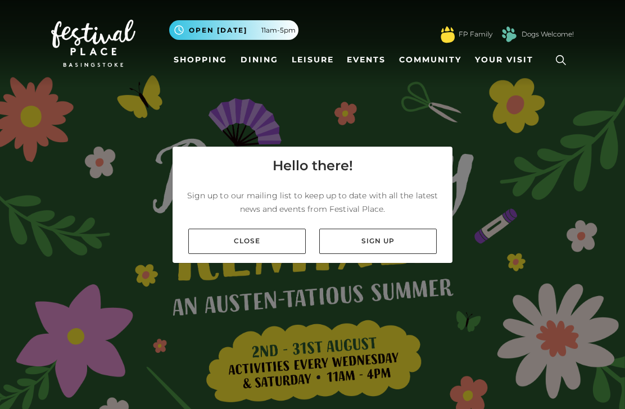
click at [272, 254] on link "Close" at bounding box center [247, 241] width 118 height 25
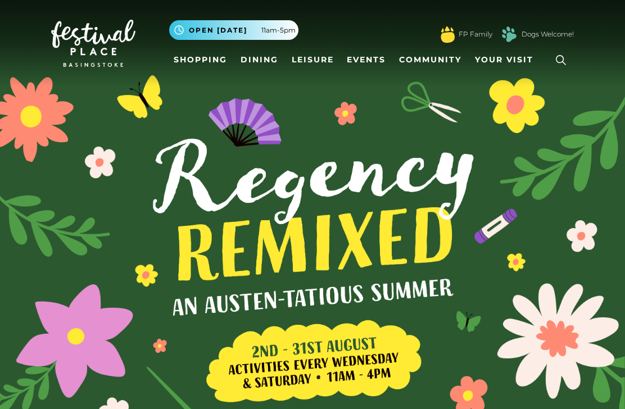
click at [200, 55] on link "Shopping" at bounding box center [200, 59] width 62 height 21
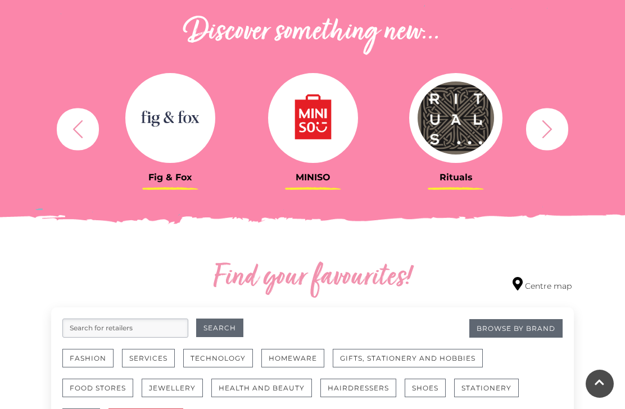
scroll to position [400, 0]
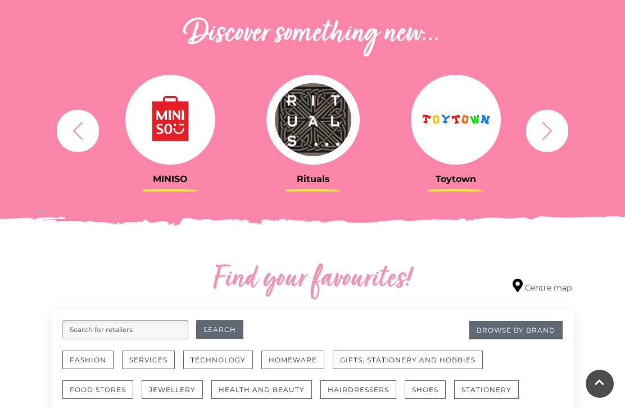
click at [550, 130] on icon "button" at bounding box center [547, 130] width 21 height 21
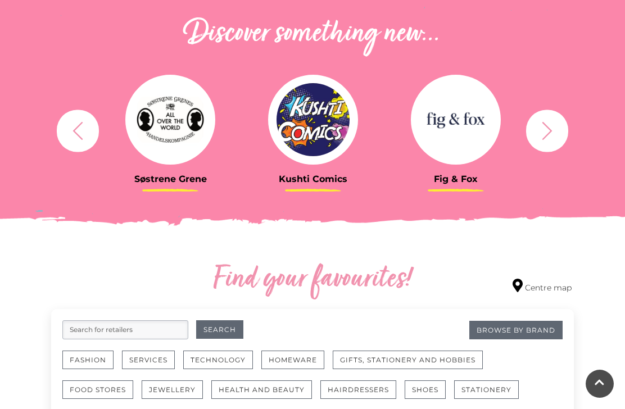
click at [303, 128] on img at bounding box center [313, 120] width 90 height 90
click at [306, 94] on img at bounding box center [313, 120] width 90 height 90
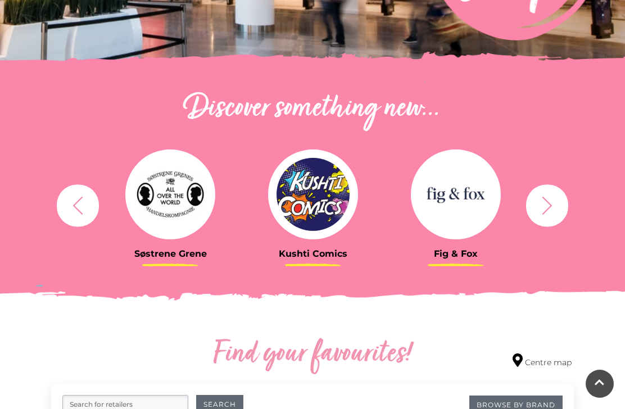
scroll to position [437, 0]
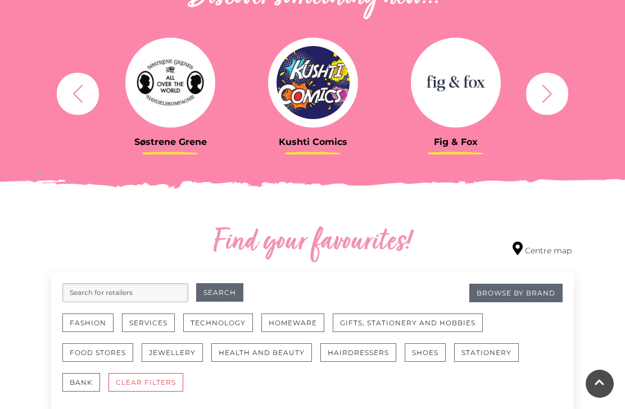
click at [543, 100] on icon "button" at bounding box center [547, 93] width 21 height 21
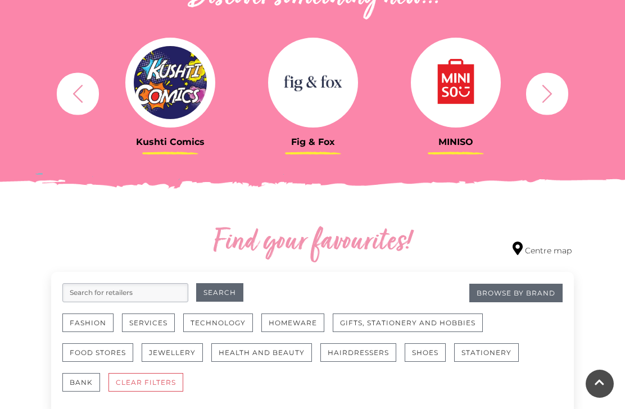
click at [545, 98] on icon "button" at bounding box center [547, 93] width 21 height 21
click at [551, 91] on icon "button" at bounding box center [547, 93] width 21 height 21
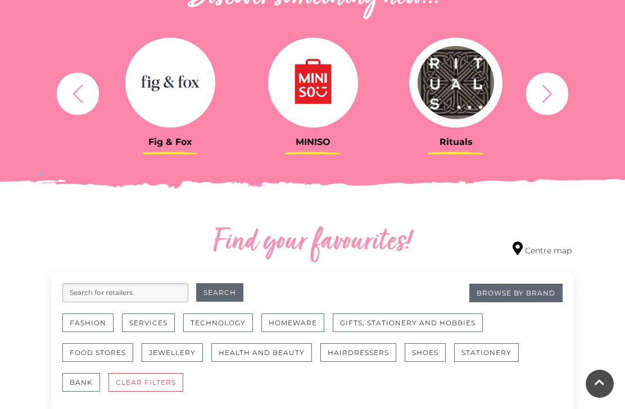
click at [553, 93] on icon "button" at bounding box center [547, 93] width 21 height 21
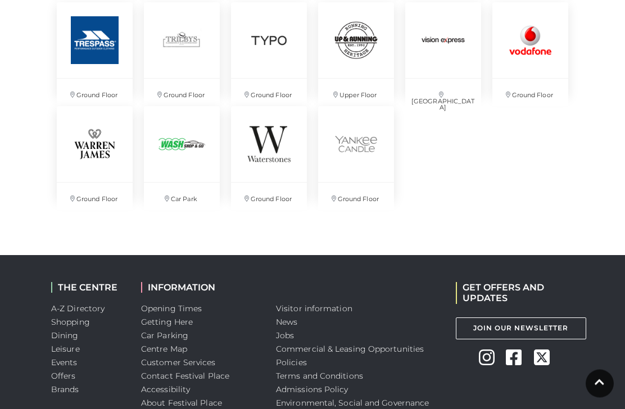
scroll to position [2640, 0]
click at [251, 174] on img at bounding box center [269, 144] width 76 height 76
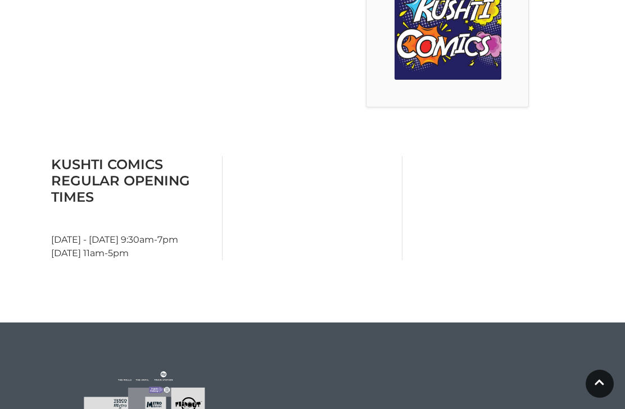
scroll to position [378, 0]
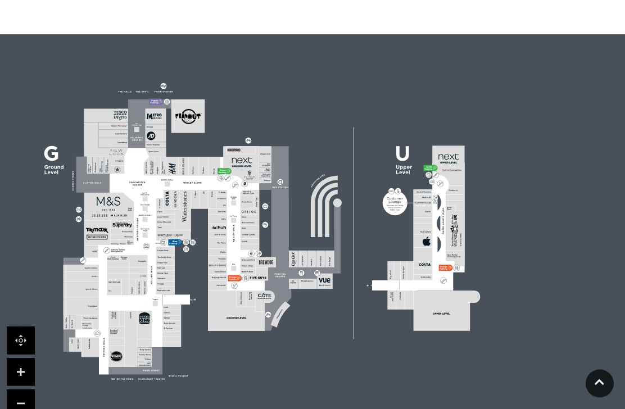
scroll to position [677, 0]
click at [65, 37] on div at bounding box center [312, 231] width 625 height 394
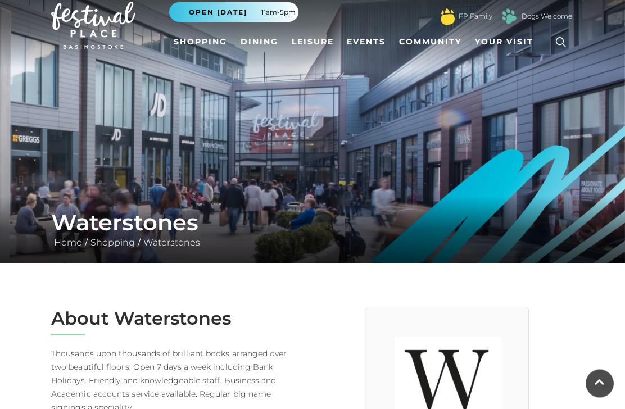
scroll to position [0, 0]
